Goal: Task Accomplishment & Management: Manage account settings

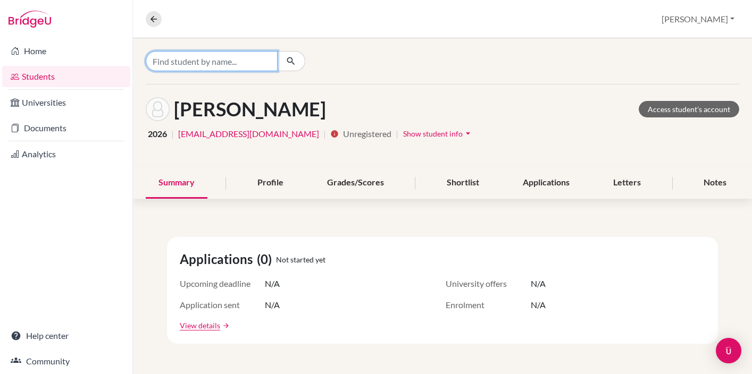
click at [216, 60] on input "Find student by name..." at bounding box center [212, 61] width 132 height 20
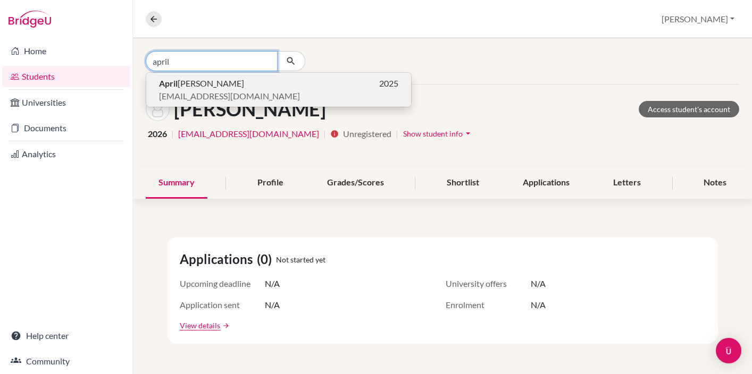
type input "april"
click at [198, 88] on span "April Pham" at bounding box center [201, 83] width 85 height 13
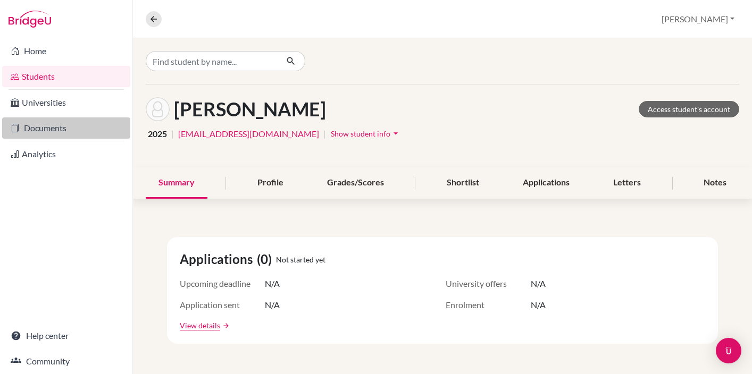
click at [43, 133] on link "Documents" at bounding box center [66, 128] width 128 height 21
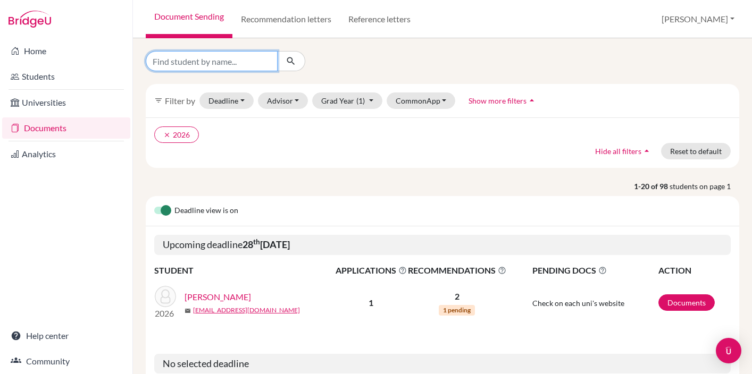
click at [187, 63] on input "Find student by name..." at bounding box center [212, 61] width 132 height 20
type input "april"
click button "submit" at bounding box center [291, 61] width 28 height 20
